Goal: Transaction & Acquisition: Obtain resource

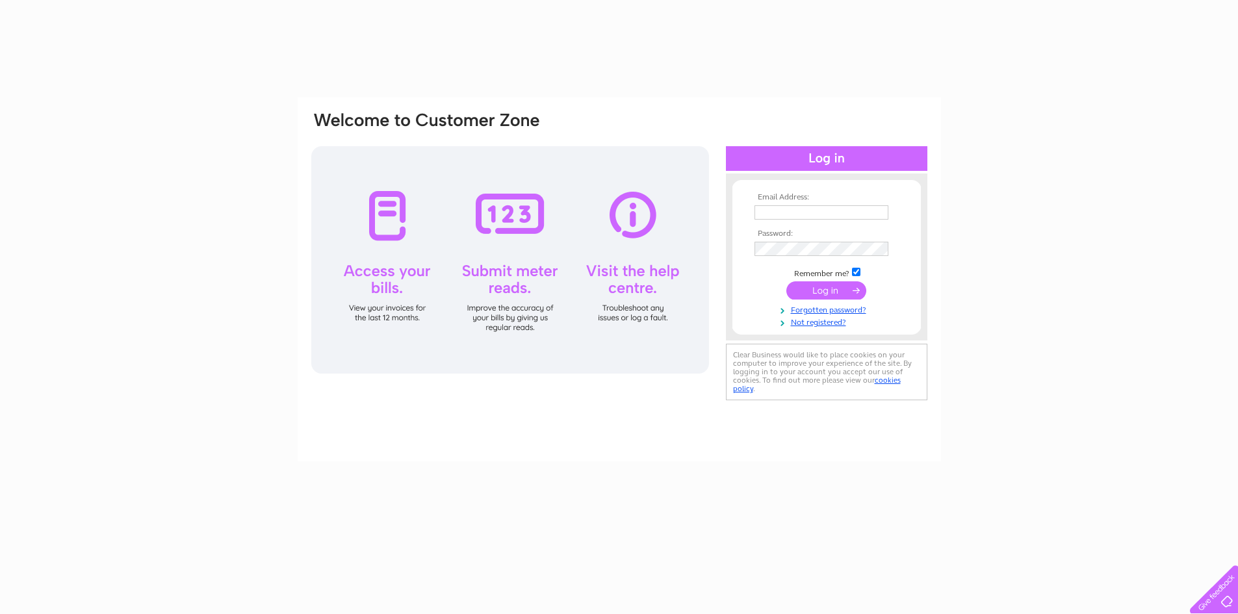
type input "laura@macgregor-flooring.co.uk"
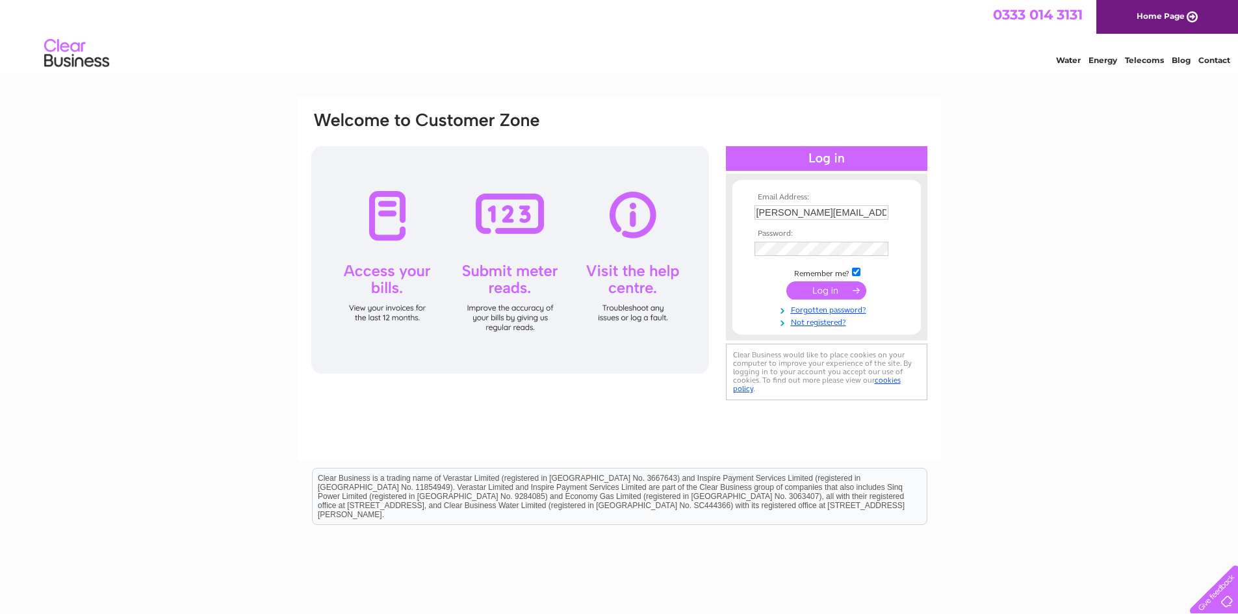
click at [810, 283] on input "submit" at bounding box center [826, 290] width 80 height 18
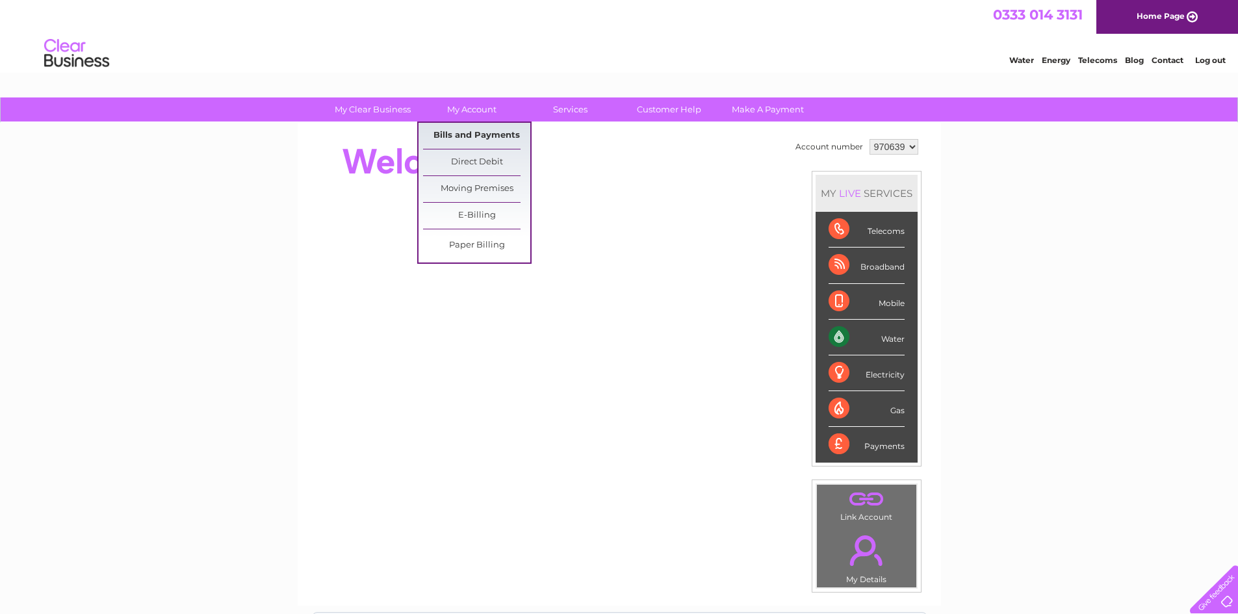
click at [447, 134] on link "Bills and Payments" at bounding box center [476, 136] width 107 height 26
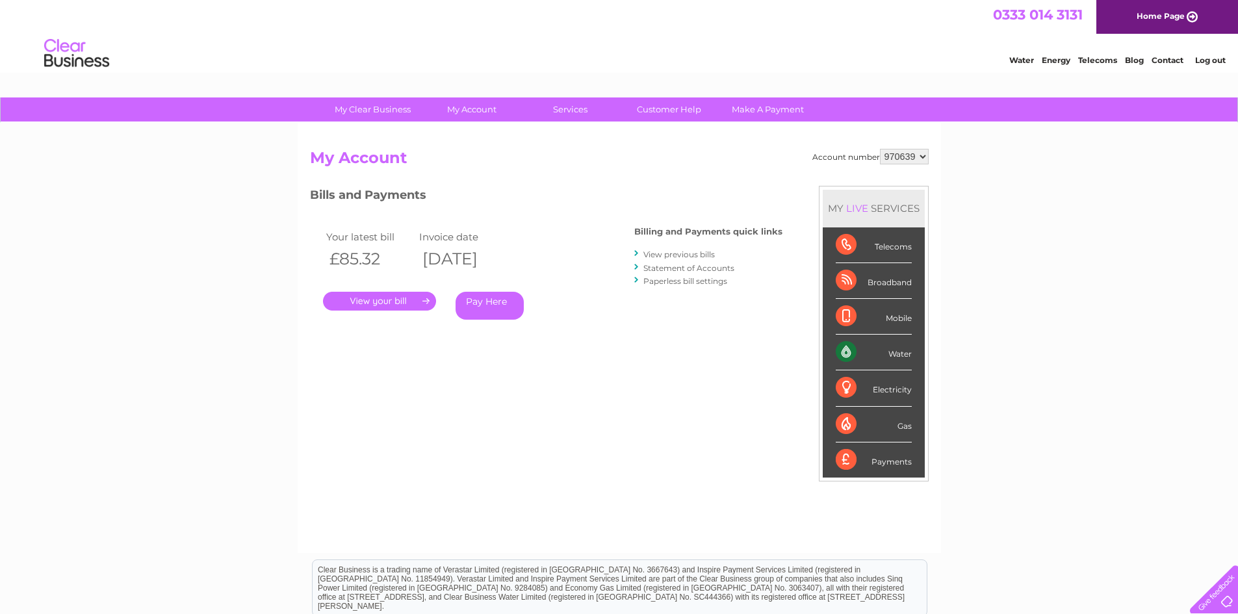
click at [404, 295] on link "." at bounding box center [379, 301] width 113 height 19
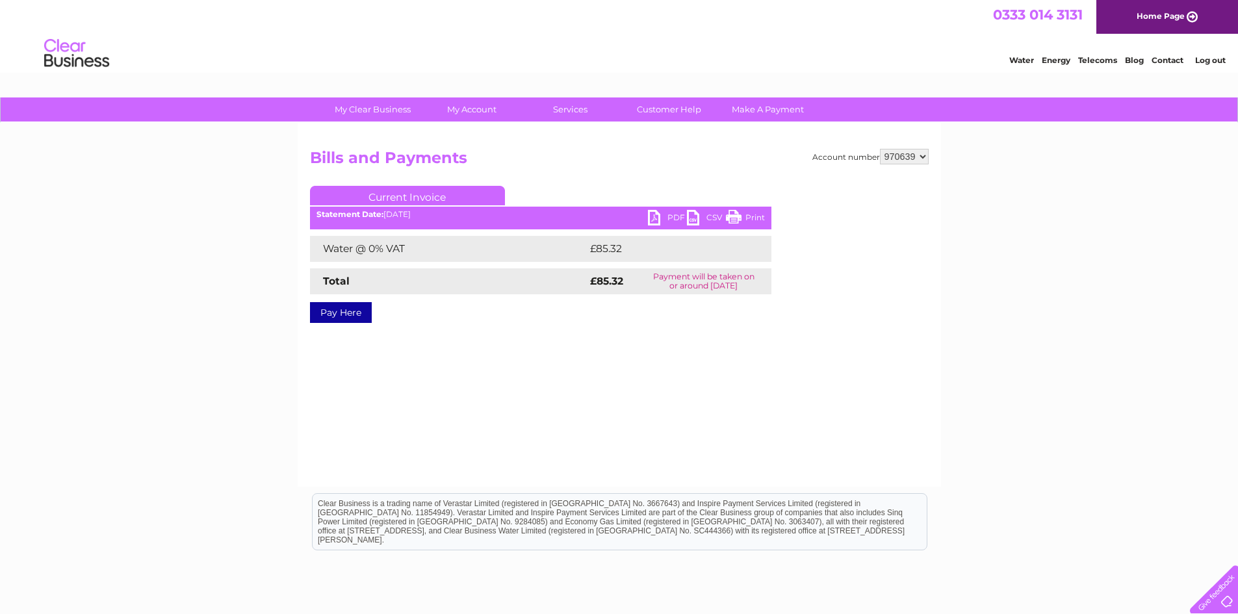
click at [652, 214] on link "PDF" at bounding box center [667, 219] width 39 height 19
